Goal: Information Seeking & Learning: Learn about a topic

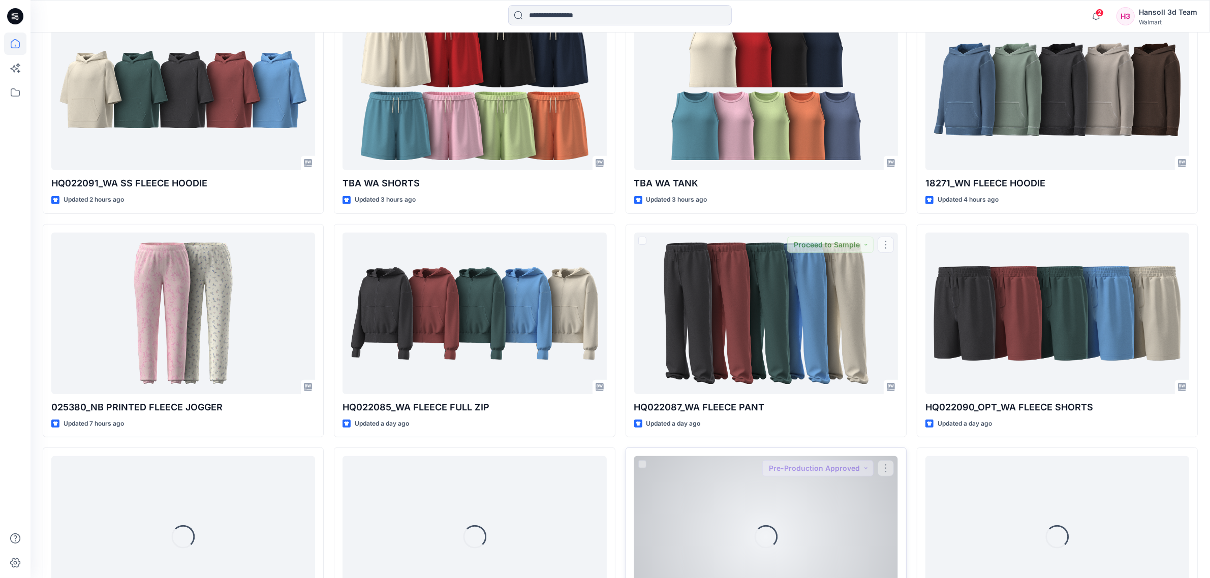
scroll to position [715, 0]
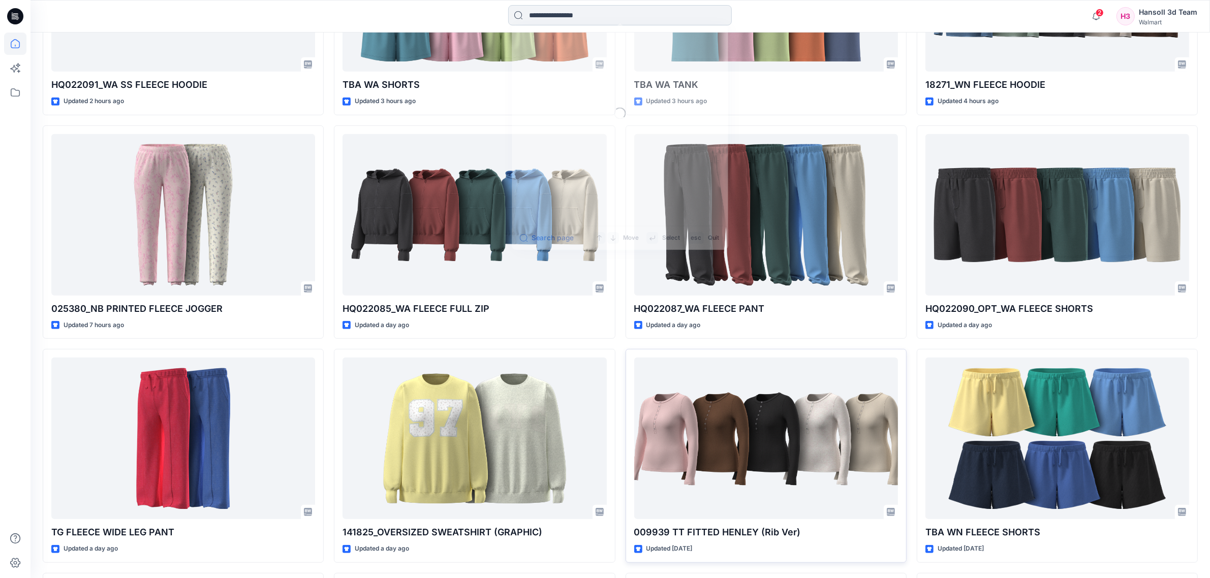
click at [624, 18] on input at bounding box center [620, 15] width 224 height 20
paste input "**********"
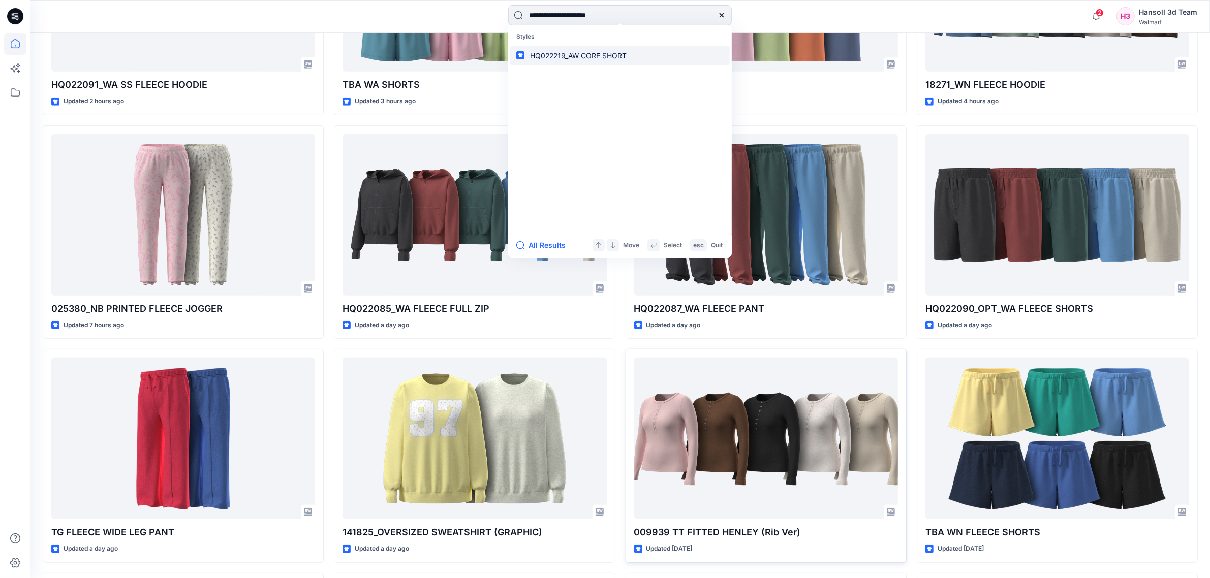
type input "**********"
click at [600, 55] on mark "HQ022219_AW CORE SHORT" at bounding box center [578, 56] width 100 height 12
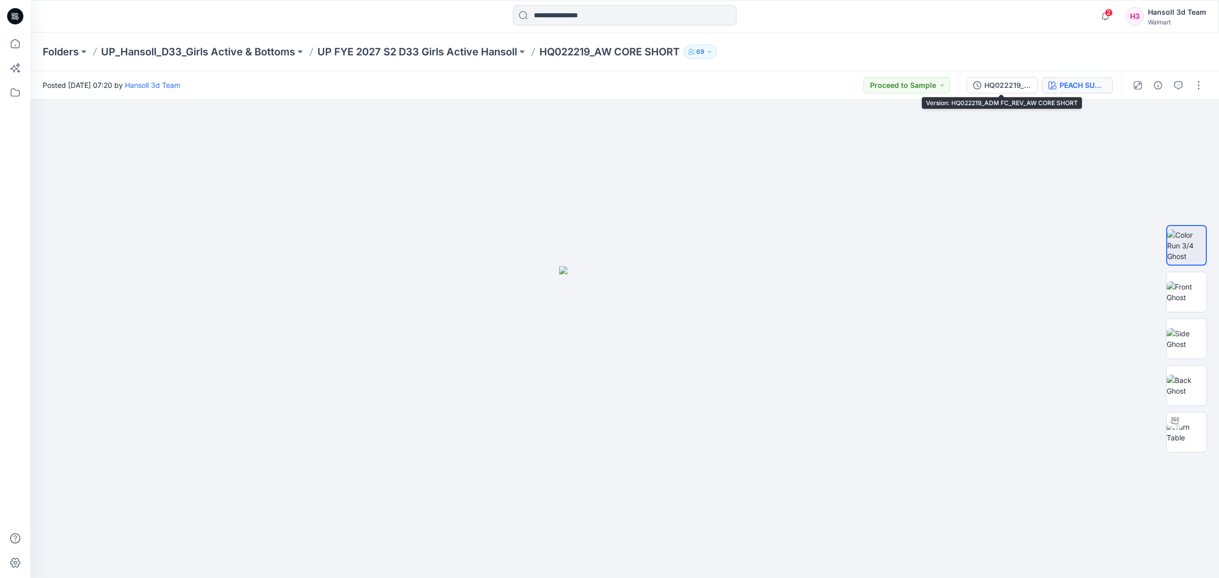
click at [1057, 87] on button "PEACH SUNSET" at bounding box center [1077, 85] width 71 height 16
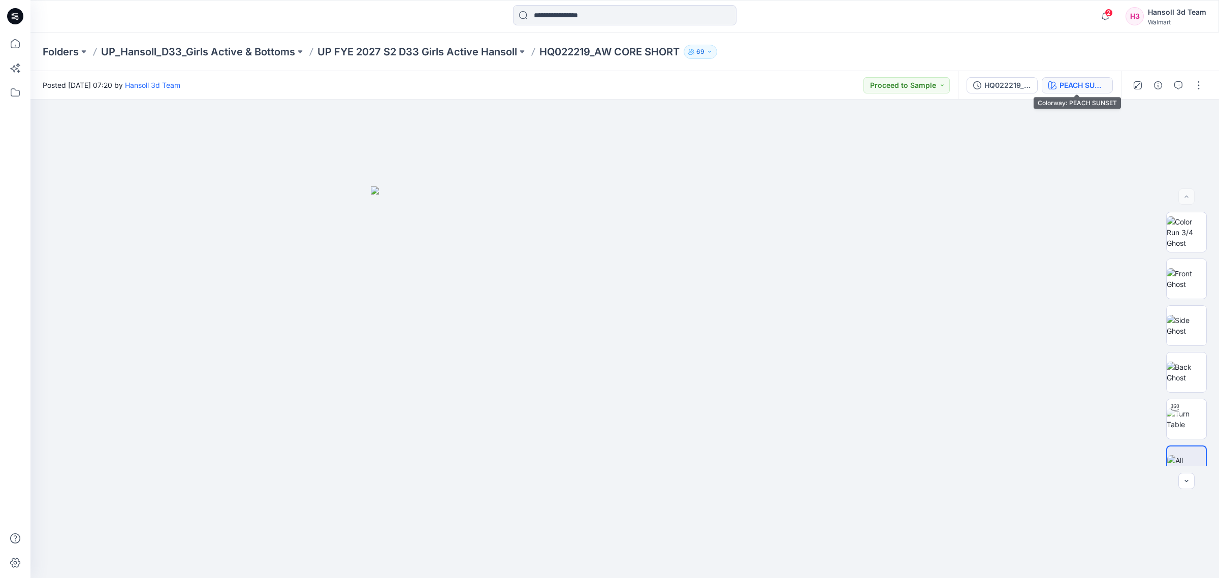
click at [1080, 81] on div "PEACH SUNSET" at bounding box center [1083, 85] width 47 height 11
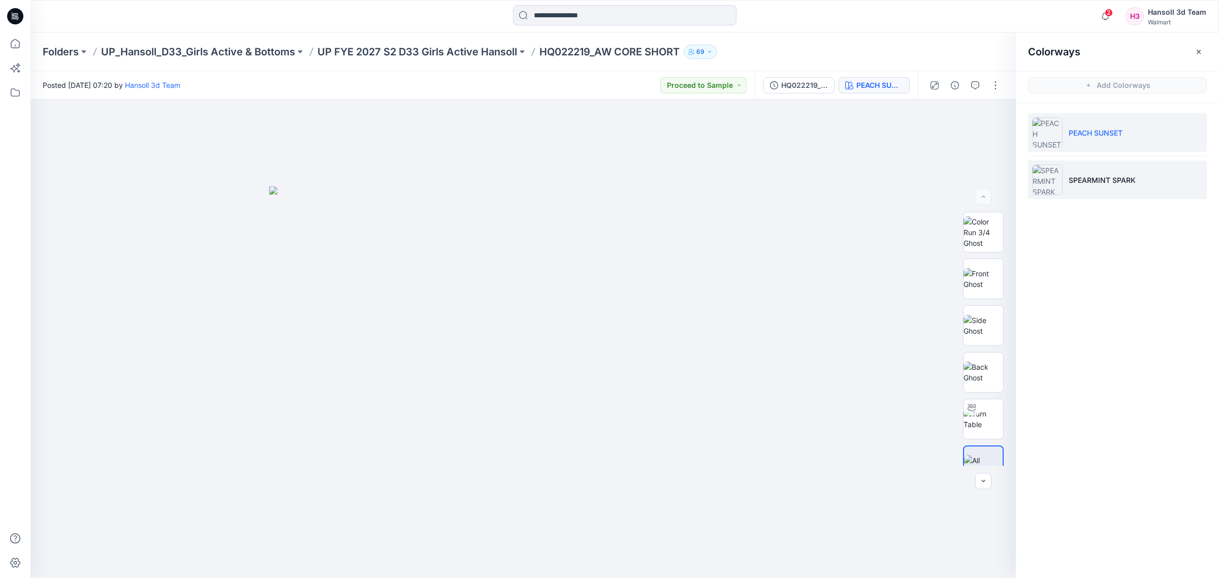
click at [1075, 175] on p "SPEARMINT SPARK" at bounding box center [1102, 180] width 67 height 11
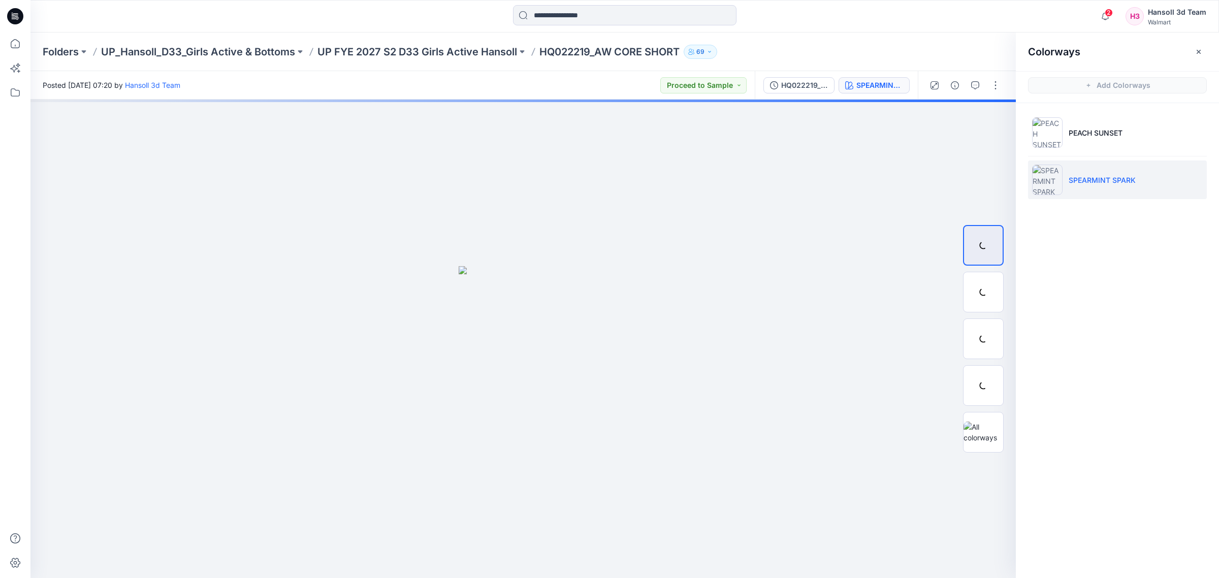
click at [1118, 190] on li "SPEARMINT SPARK" at bounding box center [1117, 180] width 179 height 39
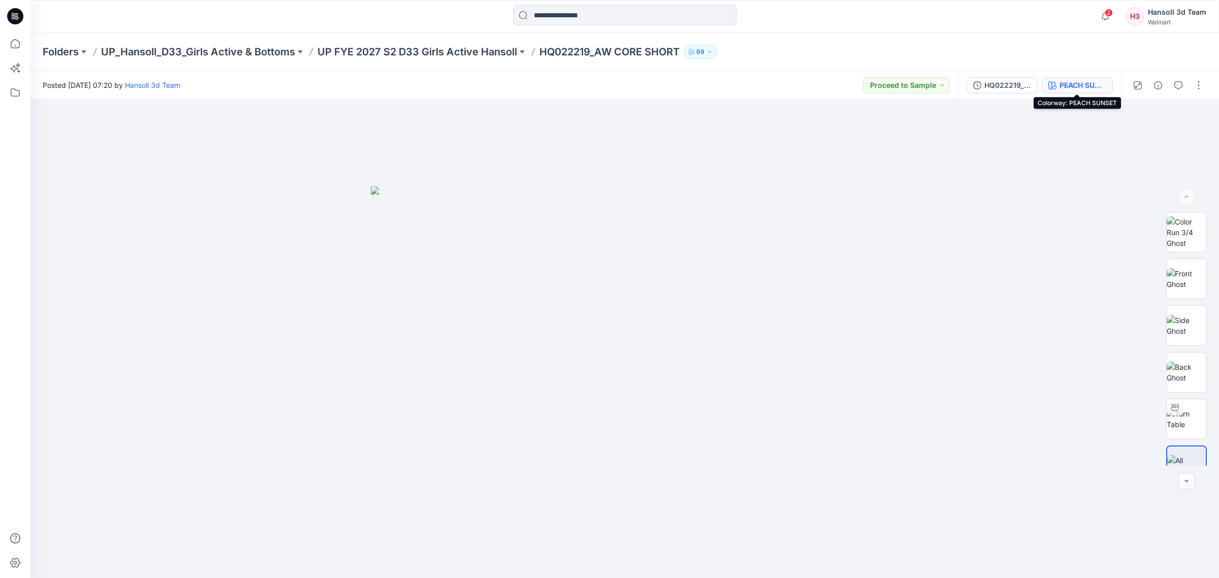
click at [1057, 87] on button "PEACH SUNSET" at bounding box center [1077, 85] width 71 height 16
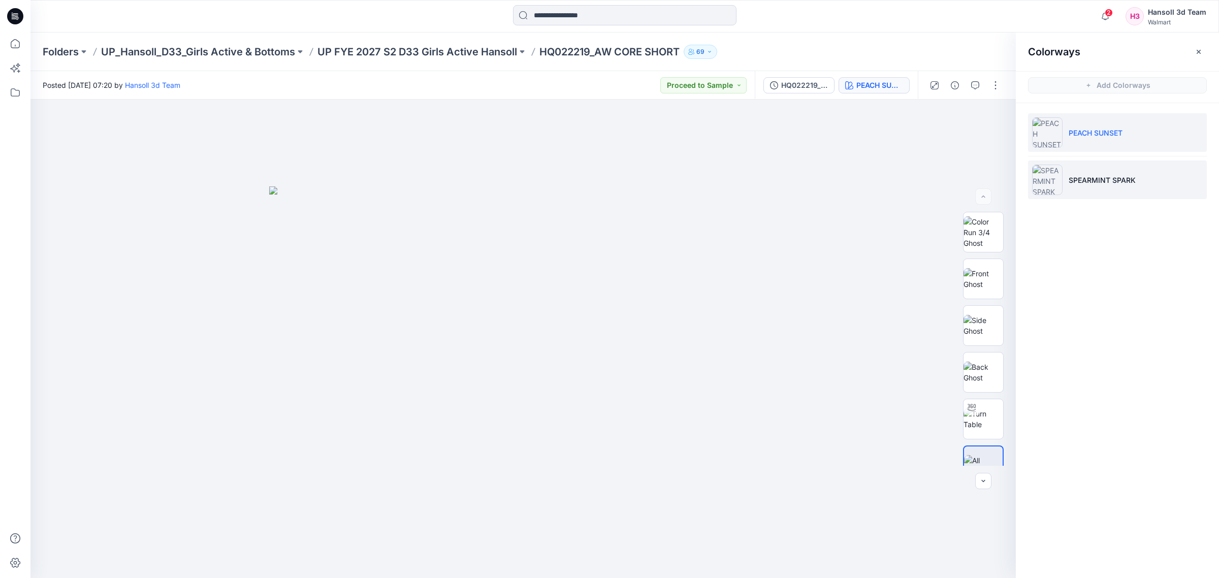
click at [1112, 179] on p "SPEARMINT SPARK" at bounding box center [1102, 180] width 67 height 11
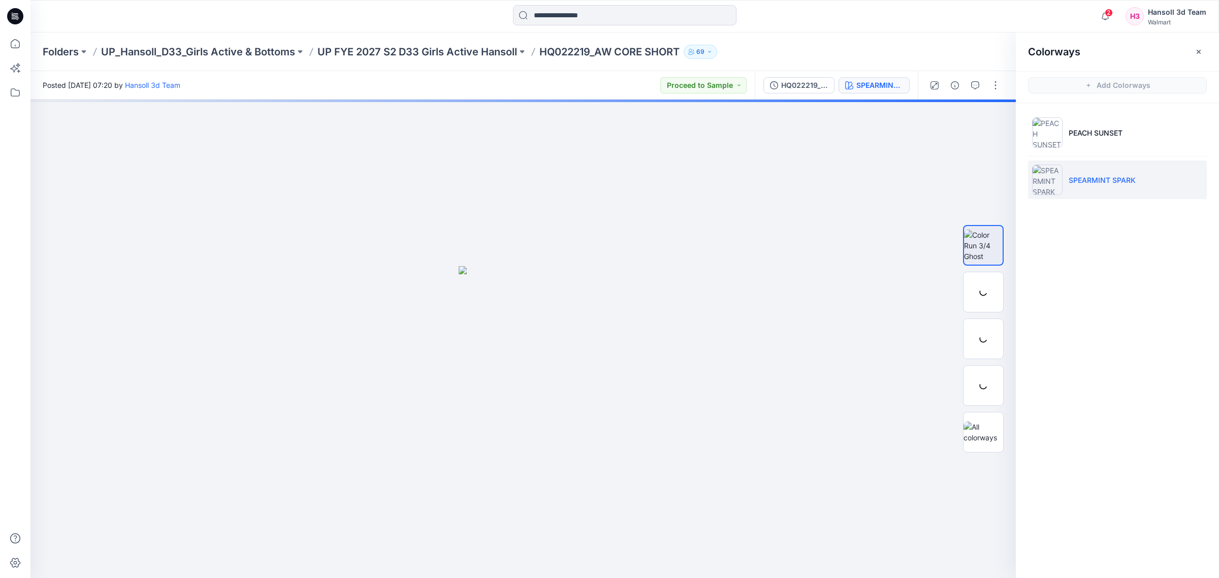
click at [1097, 175] on p "SPEARMINT SPARK" at bounding box center [1102, 180] width 67 height 11
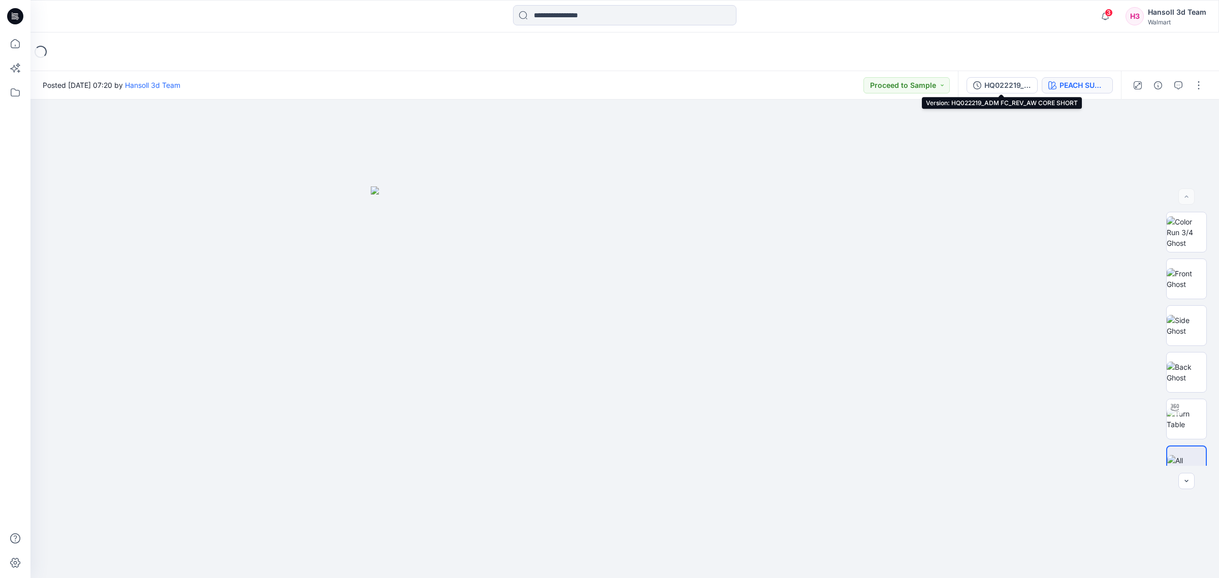
click at [1049, 84] on icon "button" at bounding box center [1053, 85] width 8 height 8
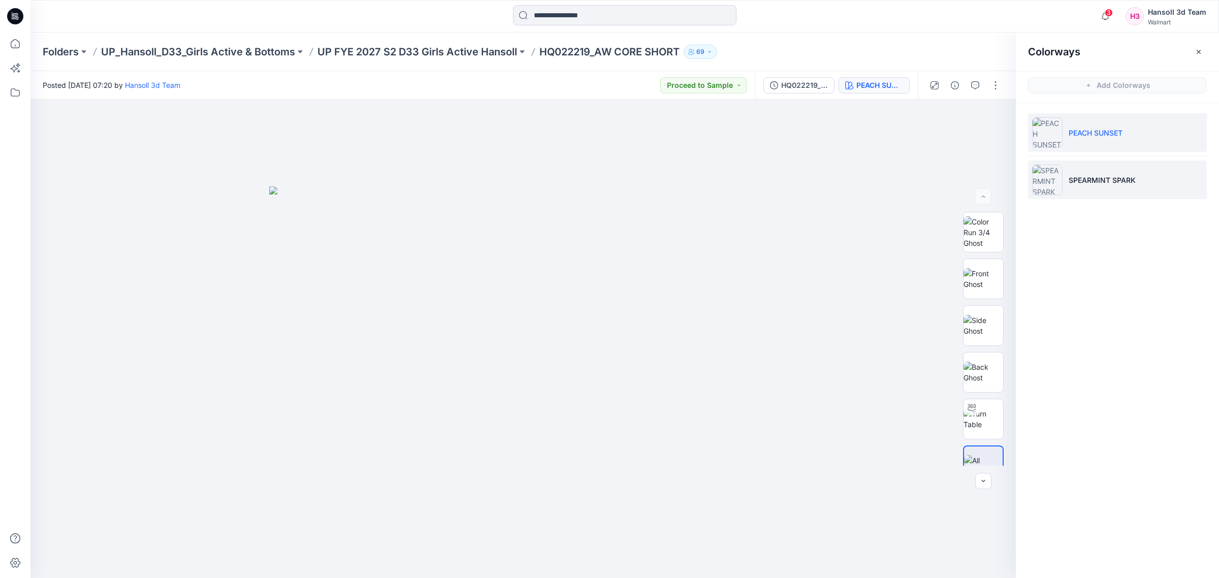
click at [1076, 182] on p "SPEARMINT SPARK" at bounding box center [1102, 180] width 67 height 11
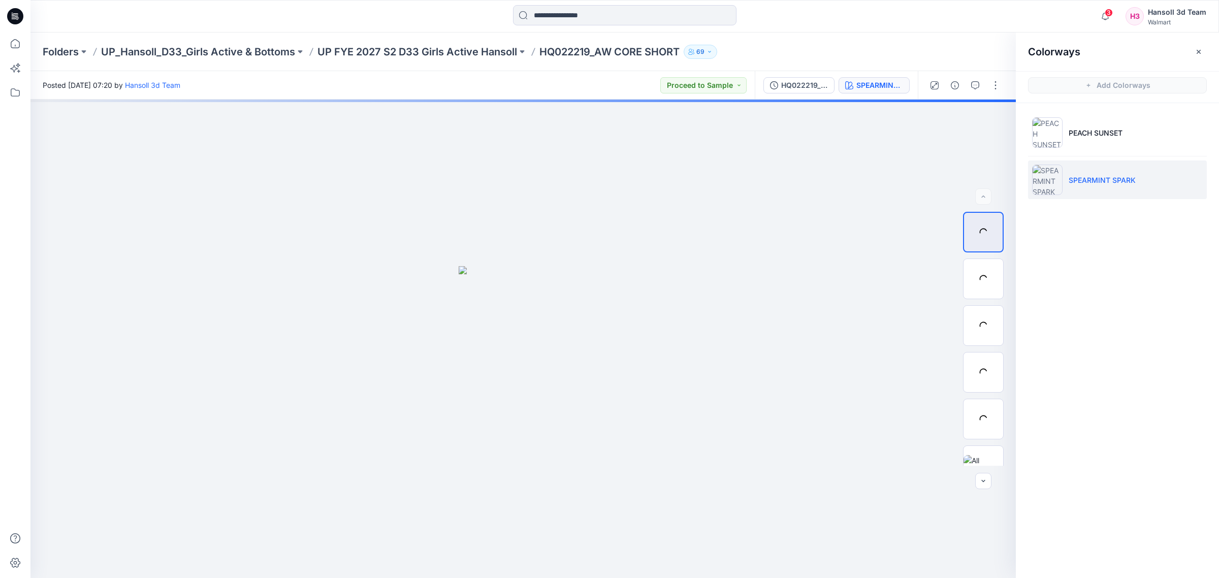
click at [1119, 177] on p "SPEARMINT SPARK" at bounding box center [1102, 180] width 67 height 11
